Goal: Information Seeking & Learning: Find specific fact

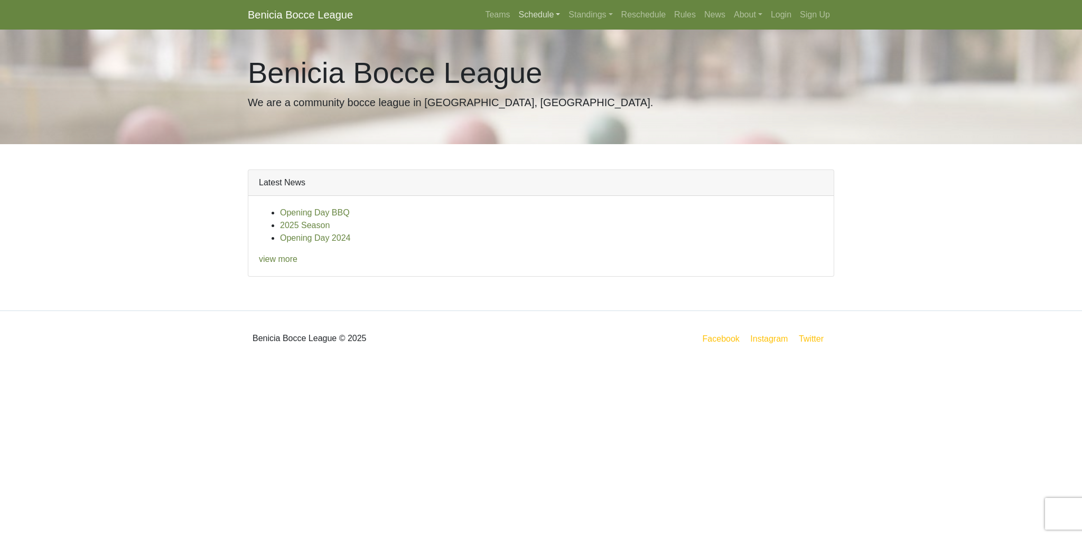
click at [549, 13] on link "Schedule" at bounding box center [539, 14] width 50 height 21
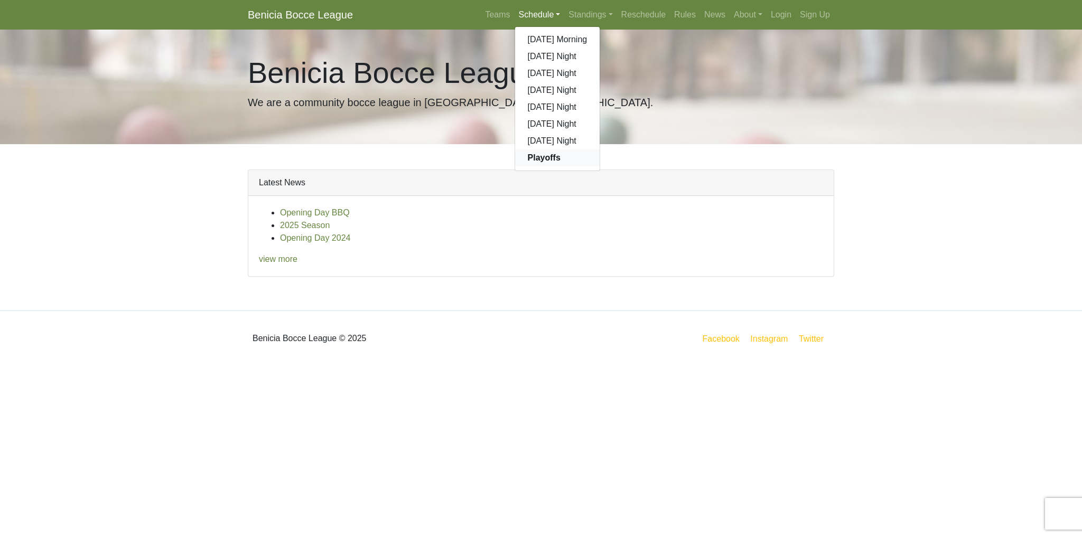
click at [548, 161] on strong "Playoffs" at bounding box center [544, 157] width 33 height 9
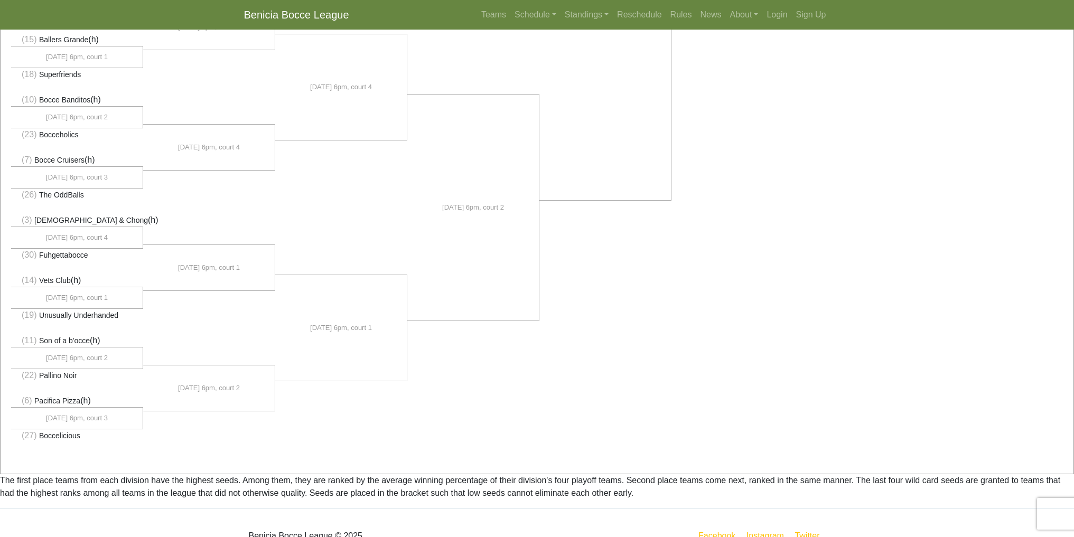
scroll to position [615, 0]
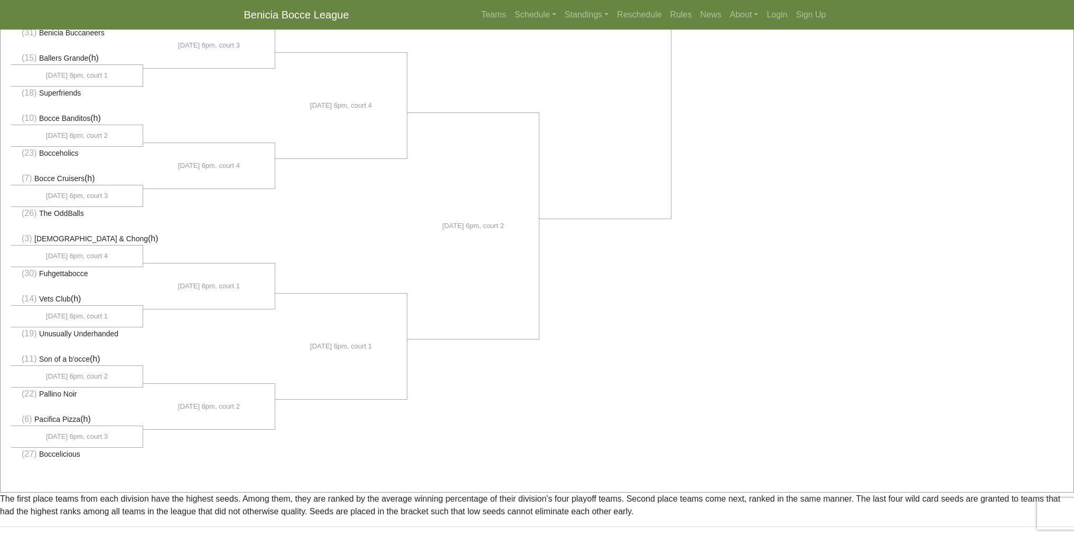
drag, startPoint x: 67, startPoint y: 147, endPoint x: 31, endPoint y: 147, distance: 35.9
click at [31, 147] on li "(23) Bocceholics" at bounding box center [77, 152] width 132 height 13
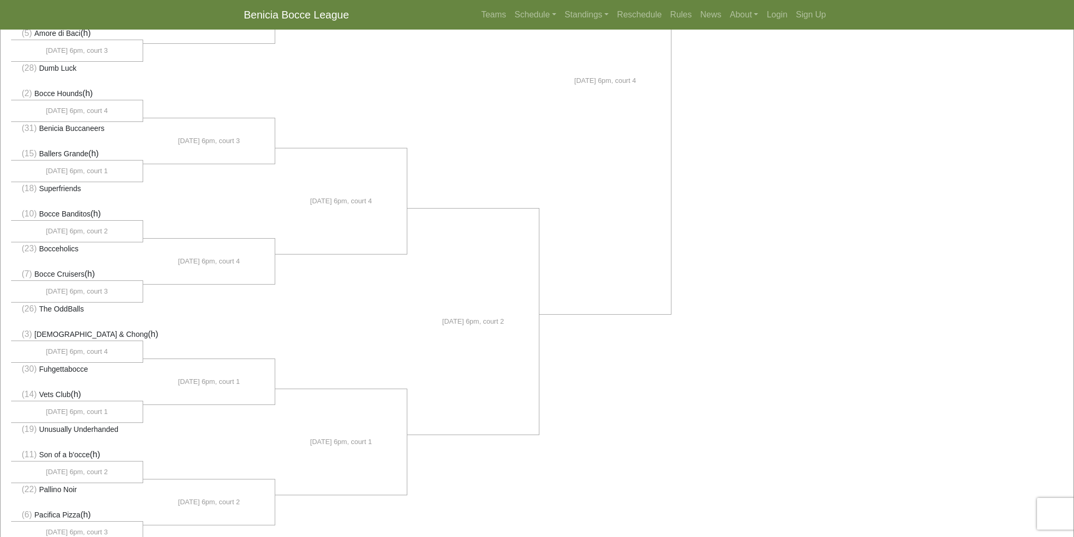
scroll to position [510, 0]
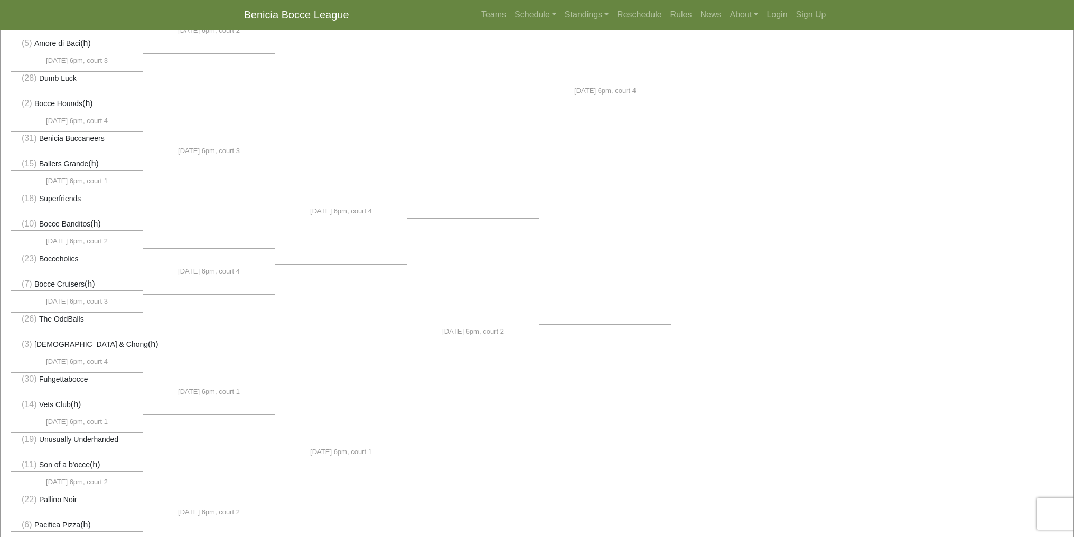
drag, startPoint x: 75, startPoint y: 134, endPoint x: 38, endPoint y: 135, distance: 37.0
click at [39, 135] on span "Benicia Buccaneers" at bounding box center [71, 138] width 65 height 8
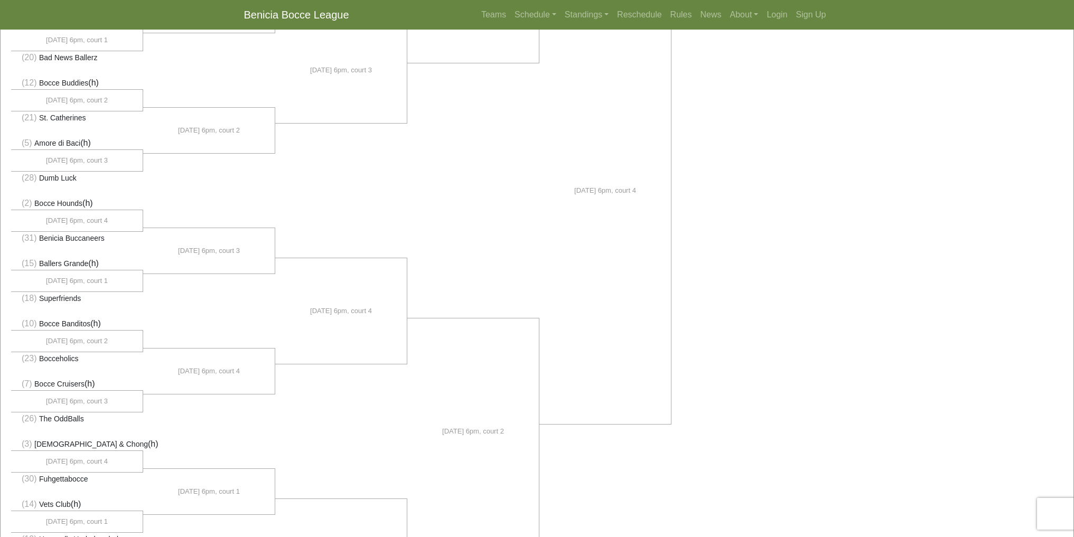
scroll to position [404, 0]
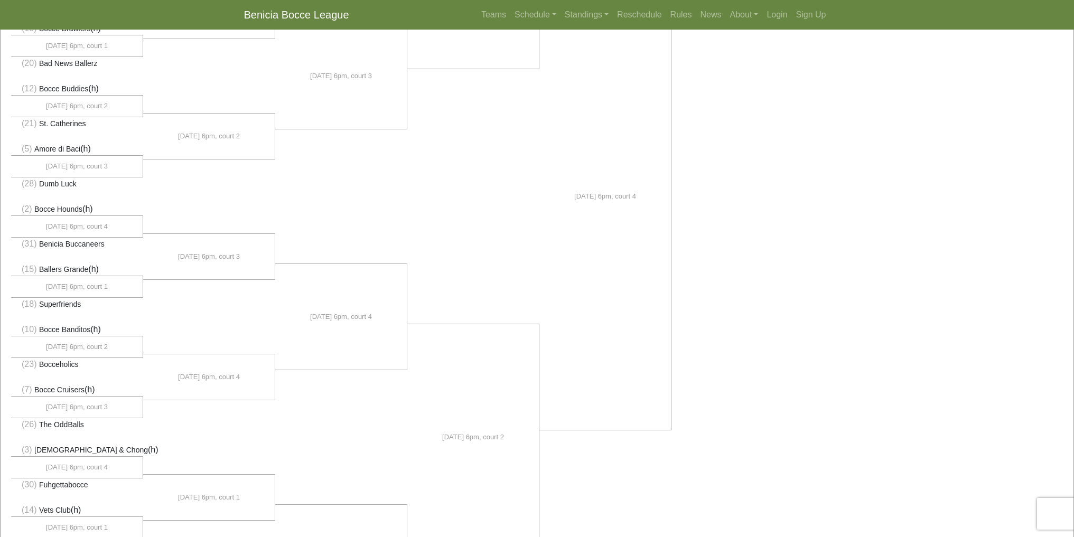
drag, startPoint x: 68, startPoint y: 122, endPoint x: 26, endPoint y: 123, distance: 42.3
click at [26, 123] on li "(21) St. Catherines" at bounding box center [77, 123] width 132 height 13
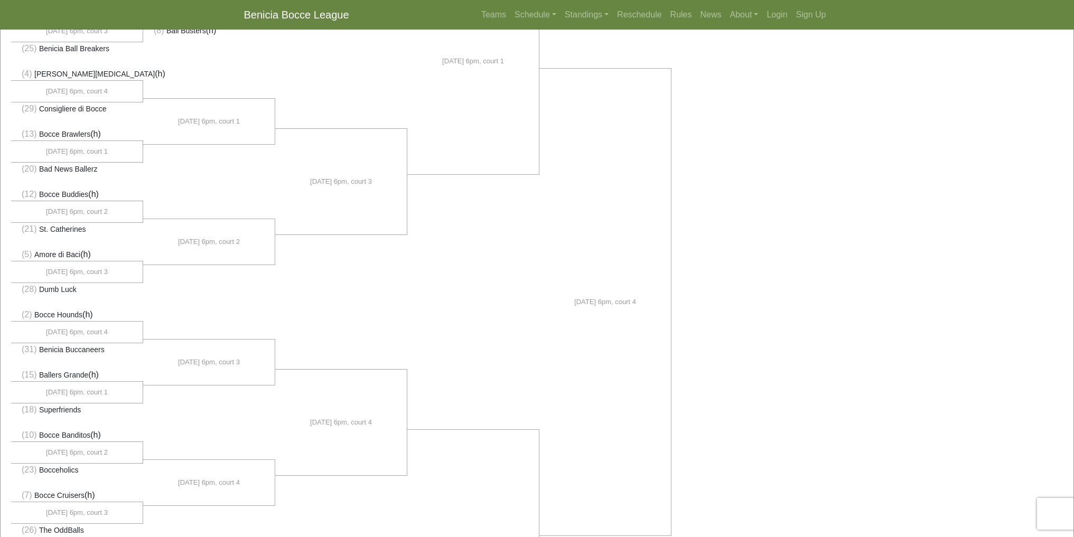
drag, startPoint x: 81, startPoint y: 151, endPoint x: 53, endPoint y: 152, distance: 28.0
click at [53, 152] on span "[DATE] 6pm, court 1" at bounding box center [77, 151] width 62 height 11
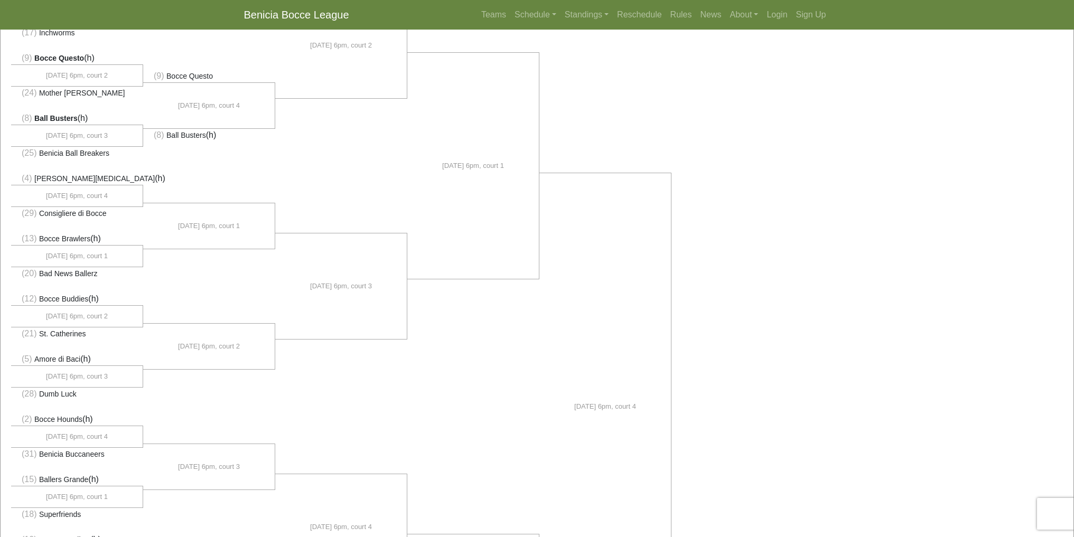
scroll to position [193, 0]
drag, startPoint x: 74, startPoint y: 188, endPoint x: 46, endPoint y: 183, distance: 28.0
click at [46, 183] on ul "(1) Go Abocce Business (h)" at bounding box center [77, 408] width 132 height 976
drag, startPoint x: 69, startPoint y: 153, endPoint x: 26, endPoint y: 149, distance: 43.4
click at [26, 149] on li "(25) Benicia Ball Breakers" at bounding box center [77, 153] width 132 height 13
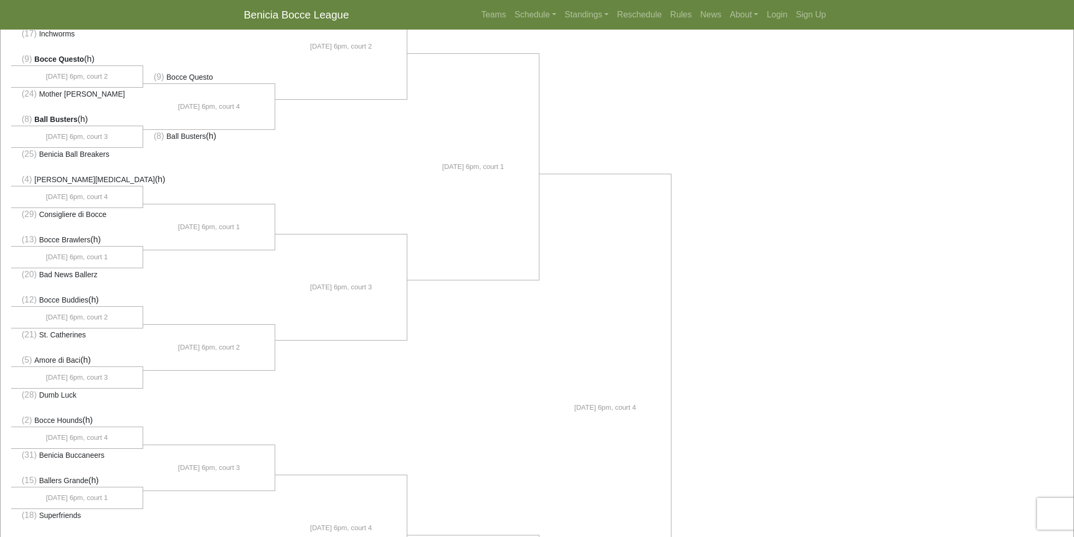
scroll to position [140, 0]
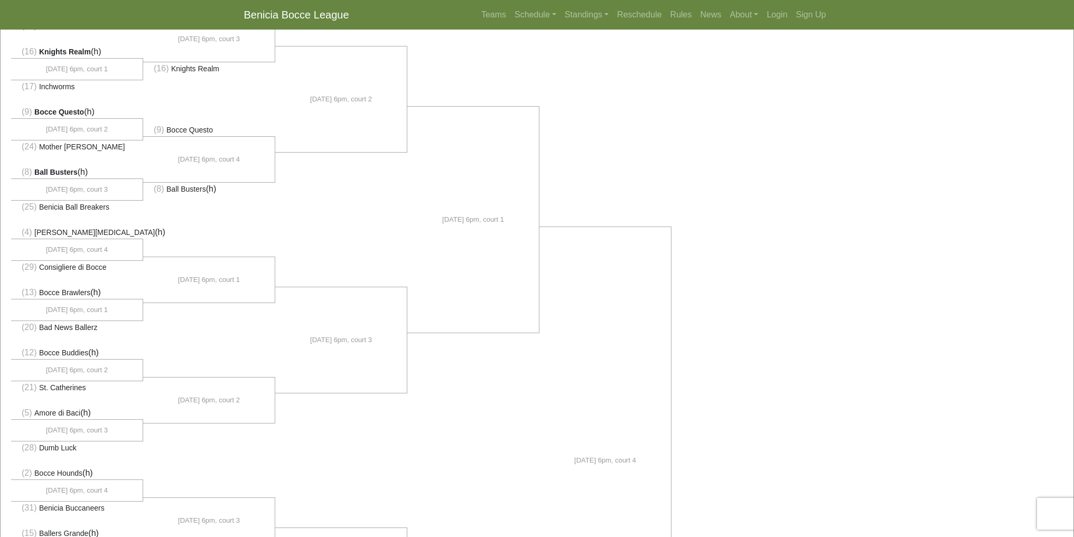
drag, startPoint x: 65, startPoint y: 142, endPoint x: 44, endPoint y: 142, distance: 20.6
click at [41, 143] on span "Mother [PERSON_NAME]" at bounding box center [82, 147] width 86 height 8
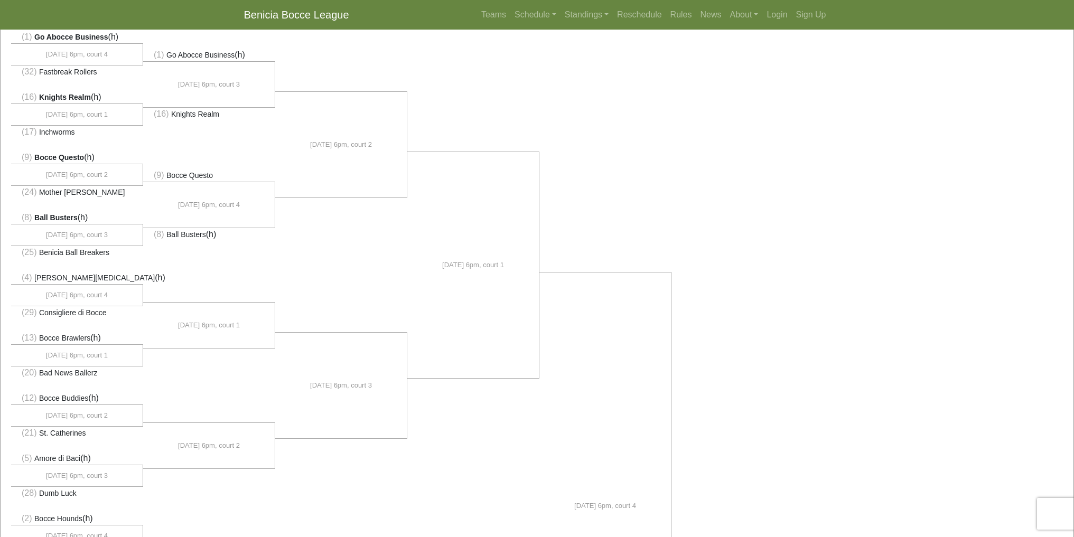
scroll to position [34, 0]
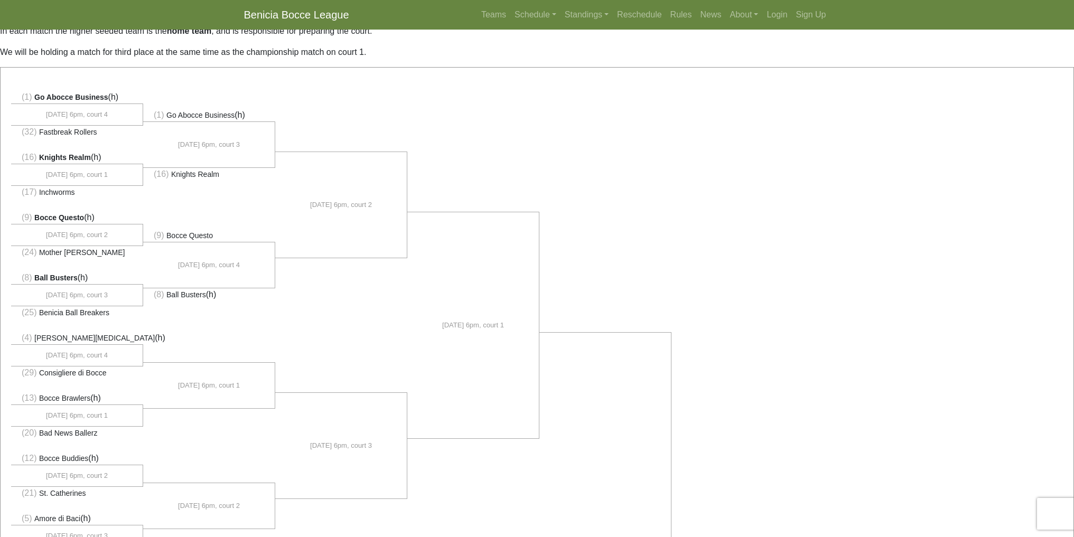
drag, startPoint x: 74, startPoint y: 156, endPoint x: 45, endPoint y: 145, distance: 31.4
drag, startPoint x: 92, startPoint y: 121, endPoint x: 49, endPoint y: 120, distance: 43.3
click at [49, 120] on li "[DATE] 6pm, court 4" at bounding box center [77, 114] width 132 height 21
click at [391, 343] on li at bounding box center [341, 325] width 132 height 108
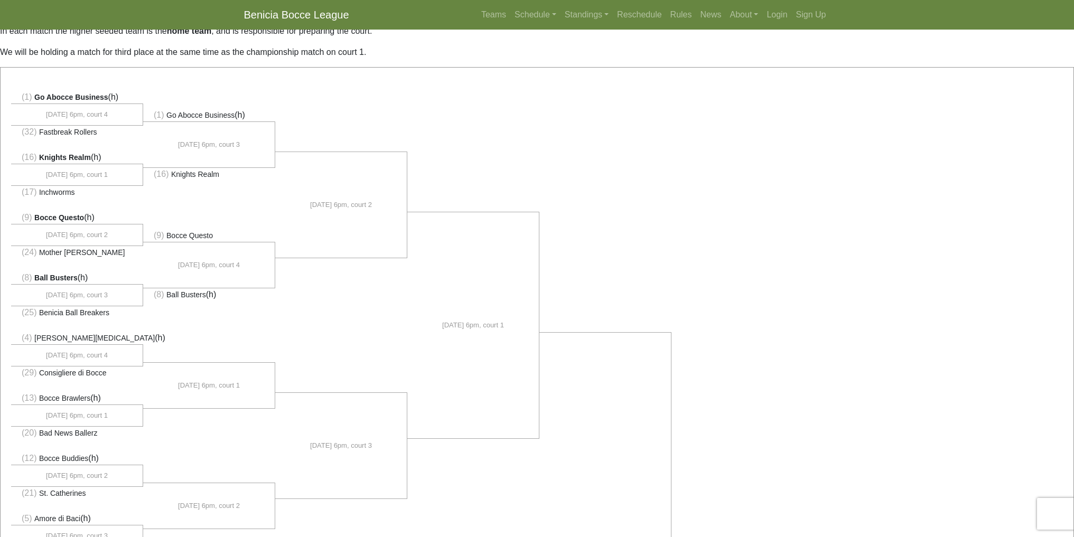
drag, startPoint x: 69, startPoint y: 95, endPoint x: 147, endPoint y: 98, distance: 78.8
click at [147, 98] on li at bounding box center [209, 93] width 132 height 31
drag, startPoint x: 98, startPoint y: 158, endPoint x: 310, endPoint y: 179, distance: 213.3
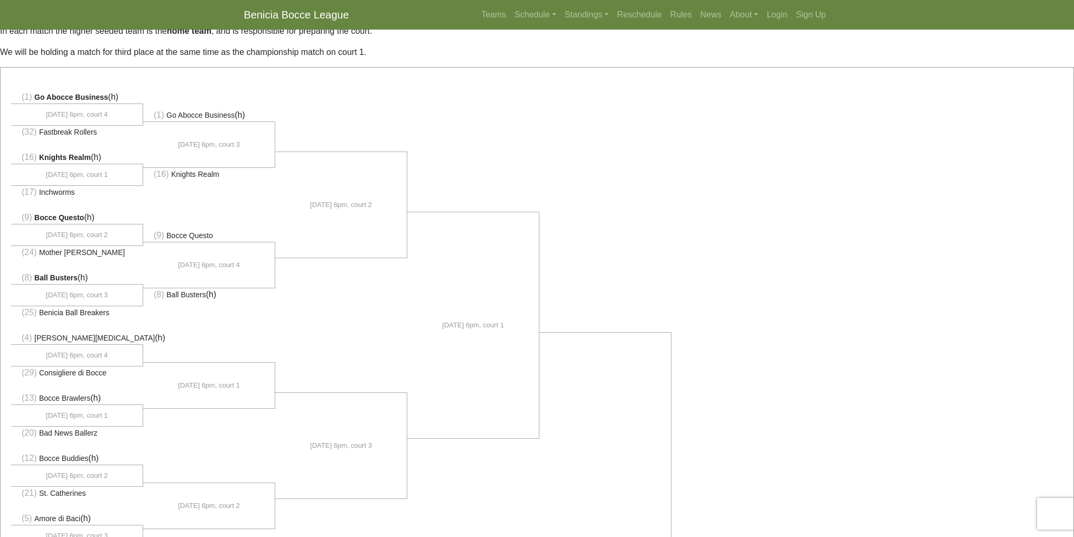
click at [310, 179] on li "[DATE] 6pm, court 2" at bounding box center [341, 205] width 132 height 106
